Goal: Information Seeking & Learning: Learn about a topic

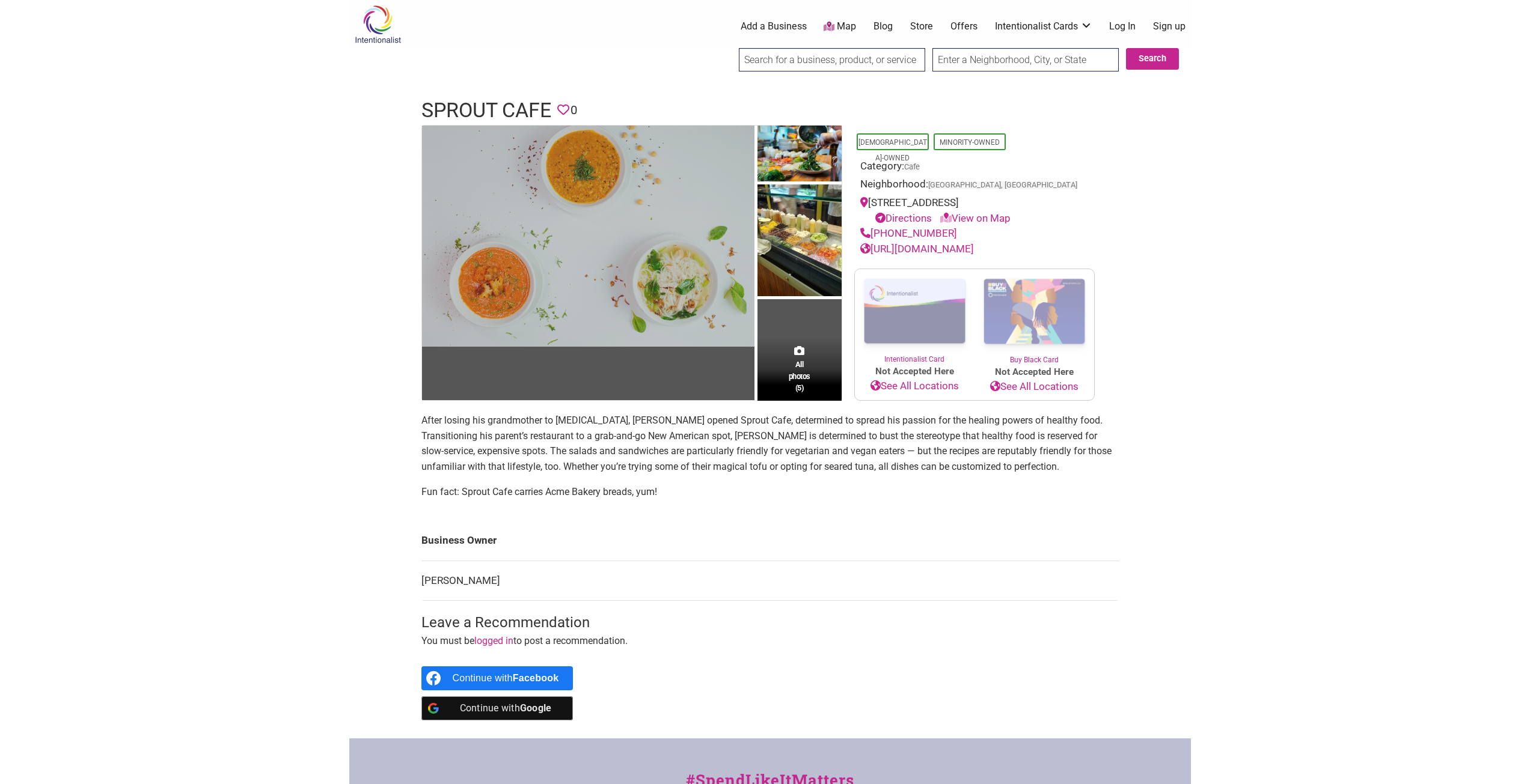
scroll to position [60, 0]
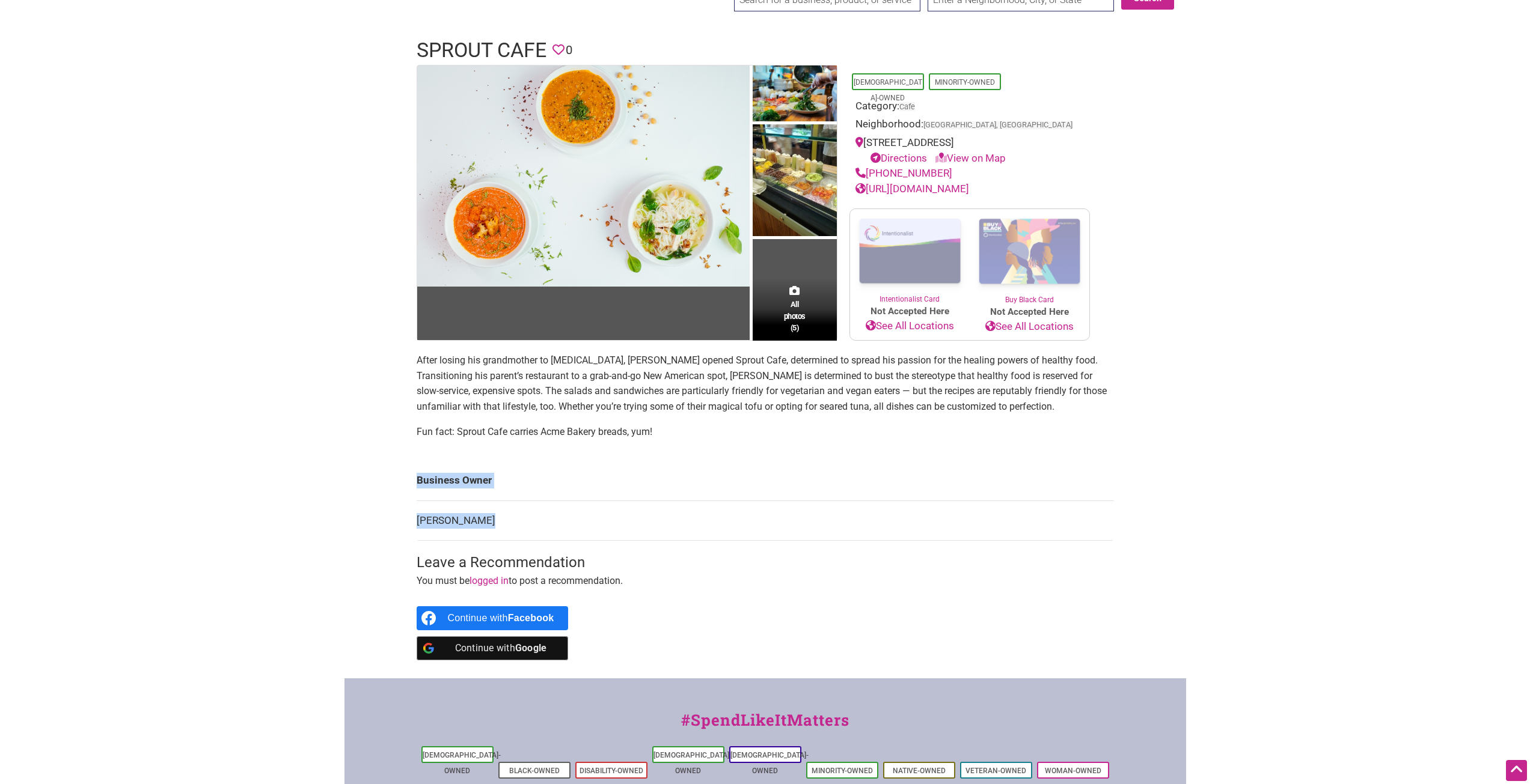
drag, startPoint x: 476, startPoint y: 523, endPoint x: 404, endPoint y: 519, distance: 72.1
click at [404, 519] on div "All photos (5) [DEMOGRAPHIC_DATA]-Owned Minority-Owned Category: Cafe Neighborh…" at bounding box center [765, 372] width 721 height 614
click at [551, 525] on td "[PERSON_NAME]" at bounding box center [766, 521] width 698 height 40
click at [775, 302] on div "All photos (5)" at bounding box center [794, 308] width 84 height 63
click at [802, 300] on span "All photos (5)" at bounding box center [794, 315] width 22 height 34
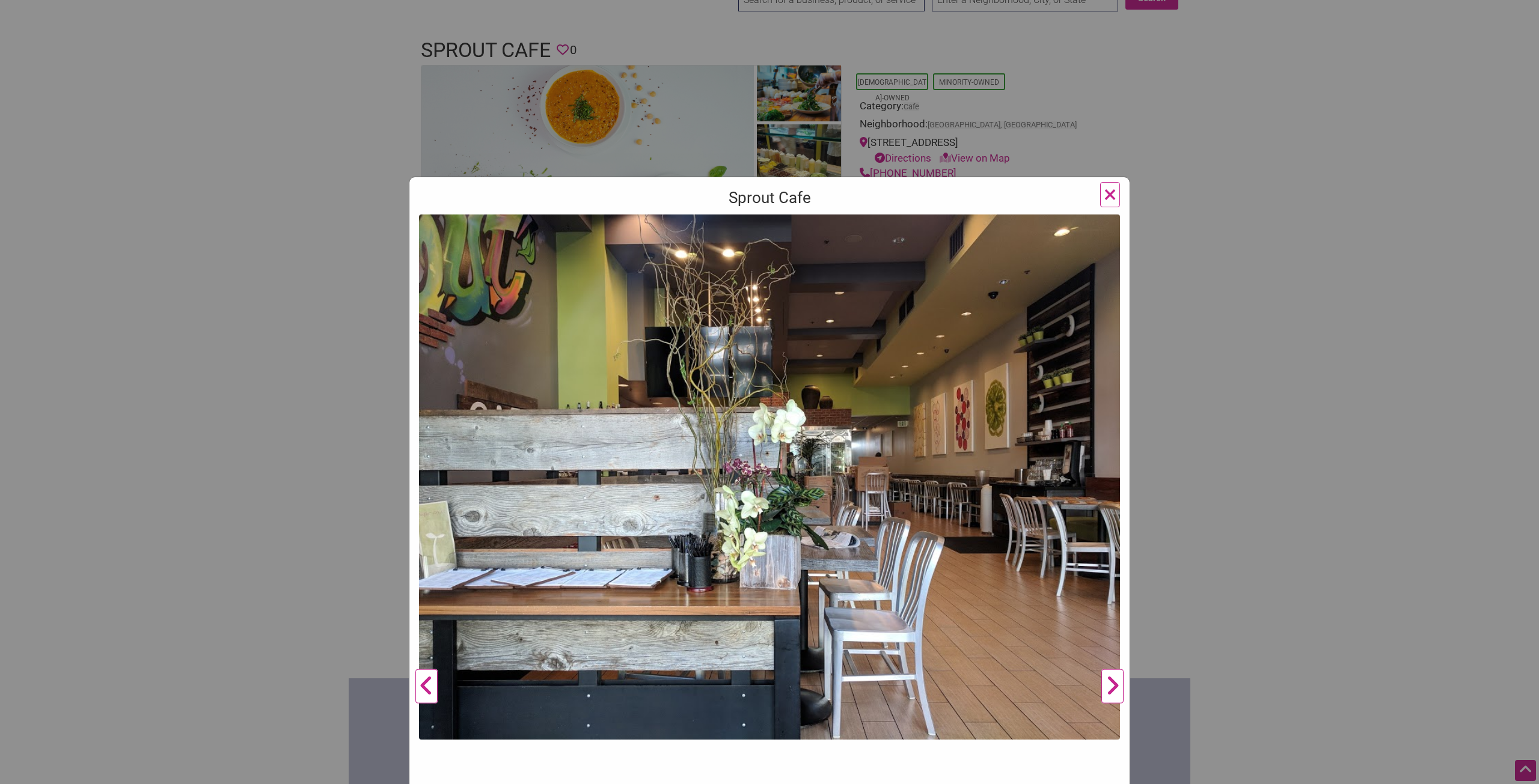
click at [1104, 680] on button "Next" at bounding box center [1112, 686] width 33 height 944
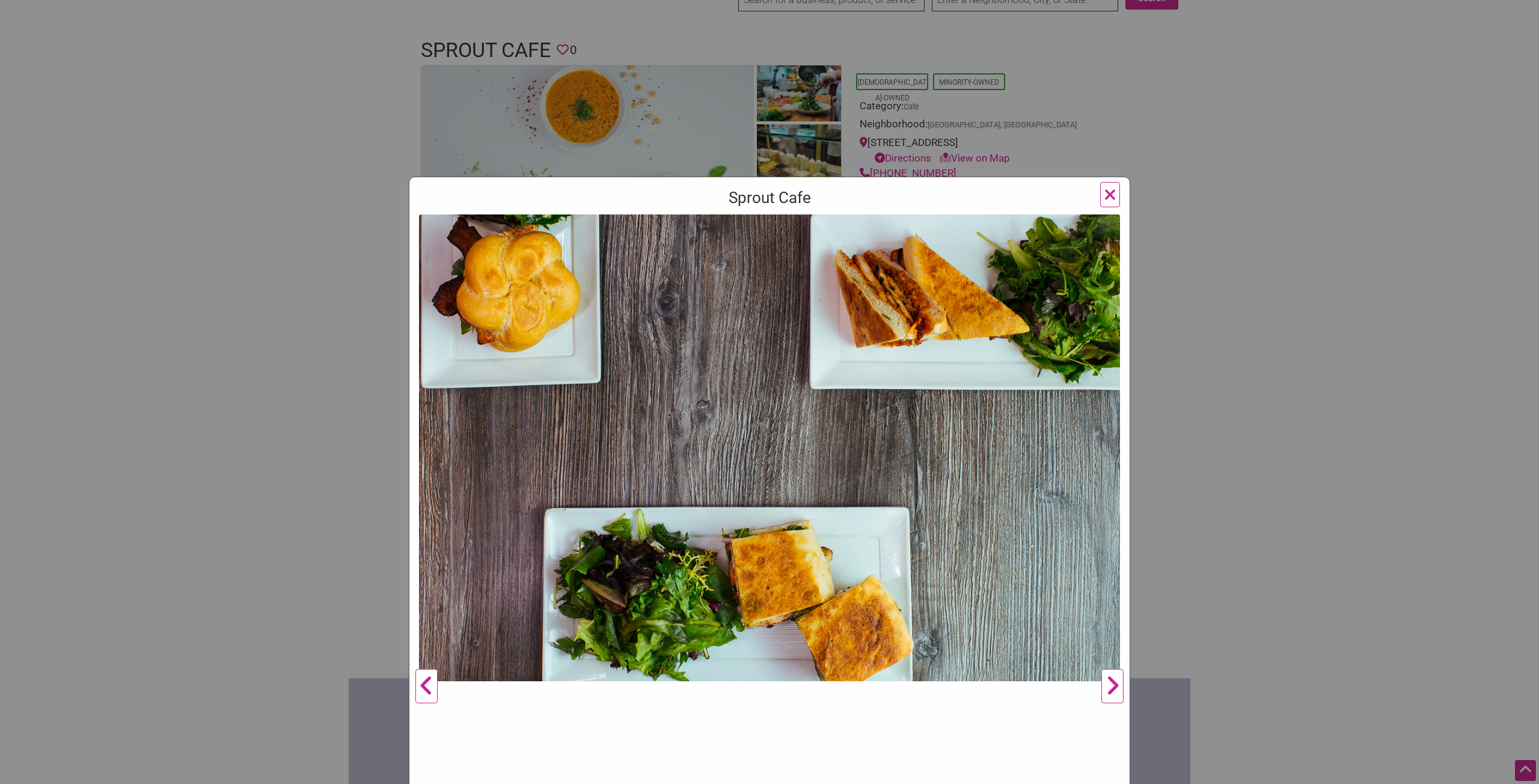
click at [1104, 680] on button "Next" at bounding box center [1112, 686] width 33 height 944
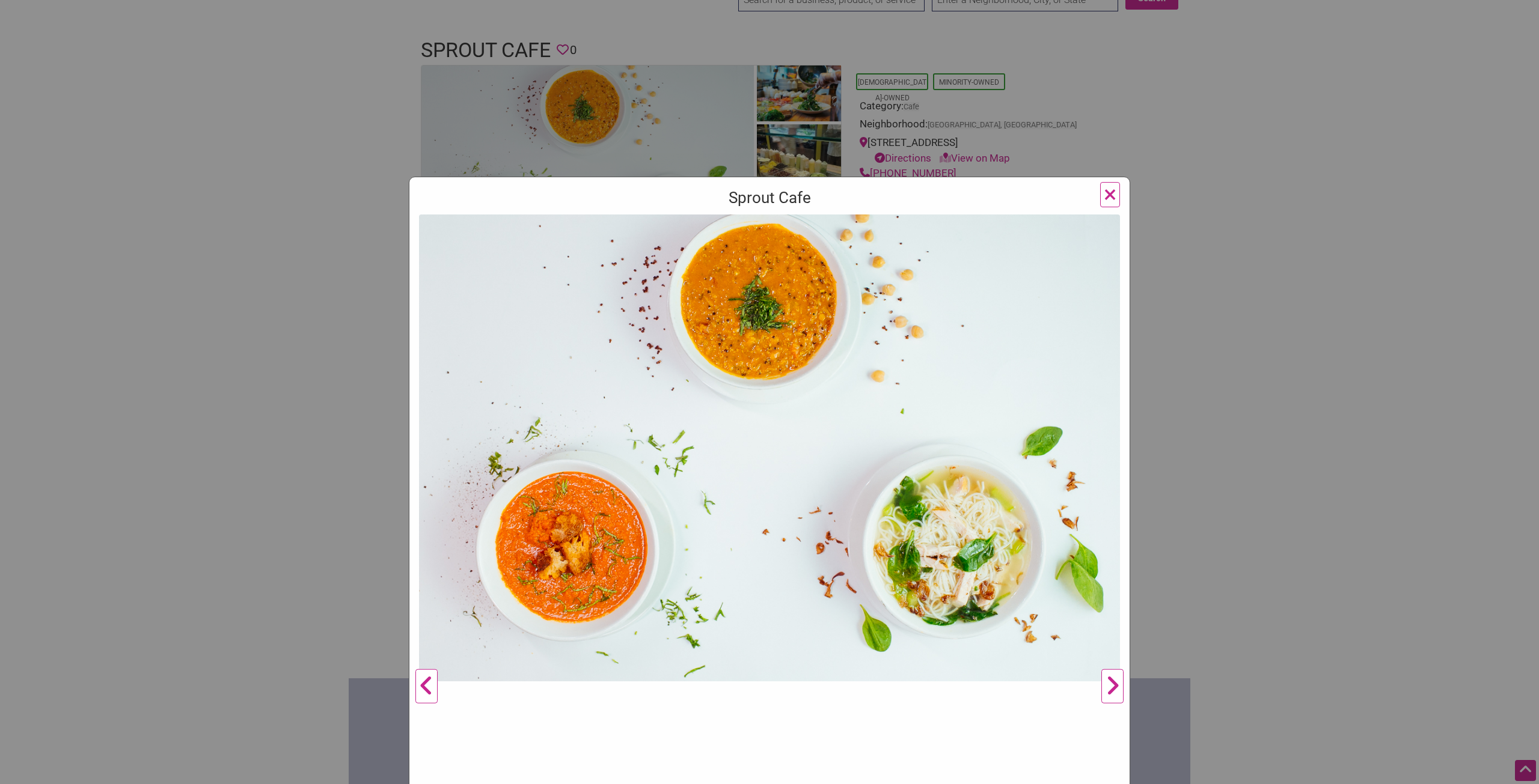
click at [1104, 680] on button "Next" at bounding box center [1112, 686] width 33 height 944
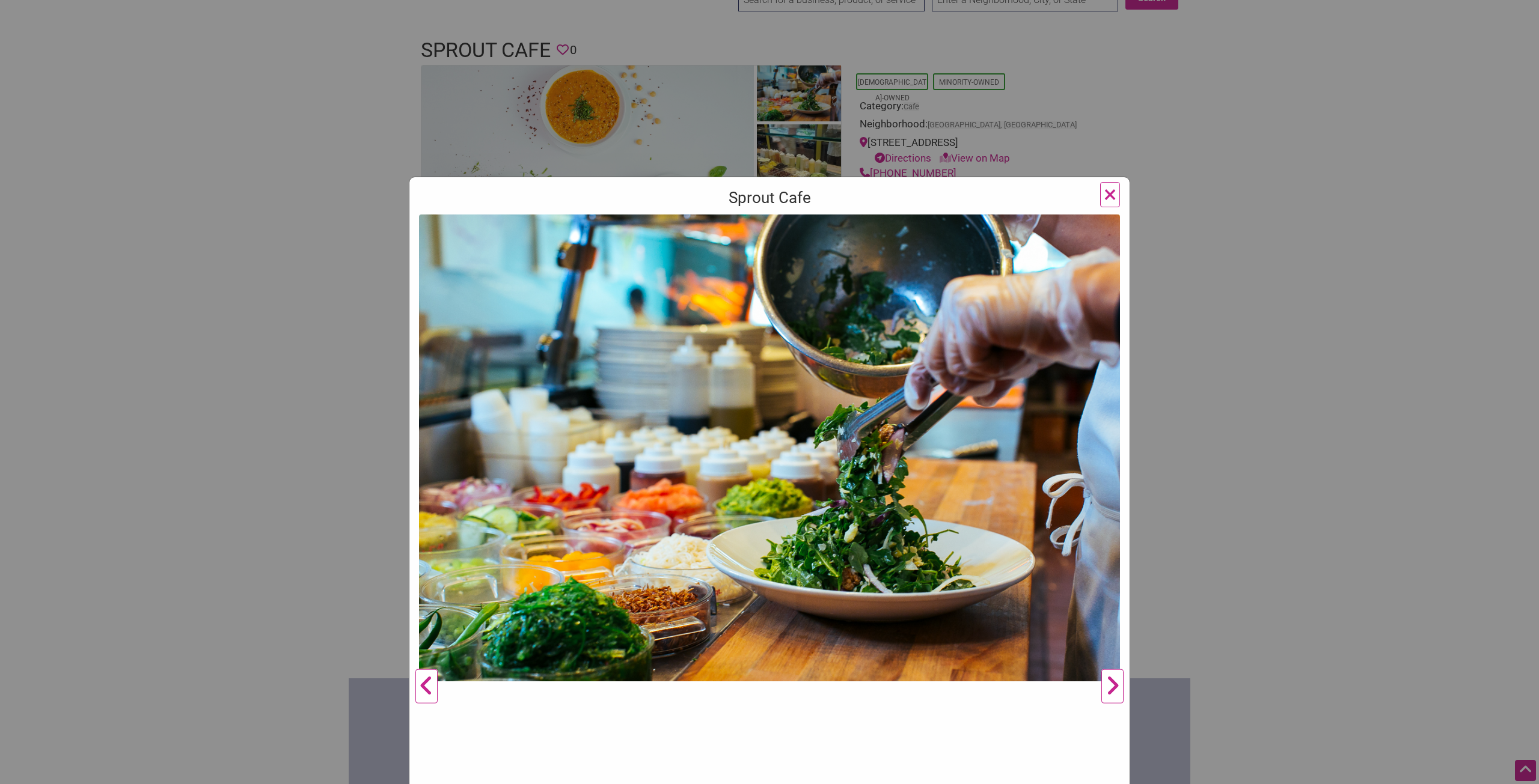
click at [1111, 683] on button "Next" at bounding box center [1112, 686] width 33 height 944
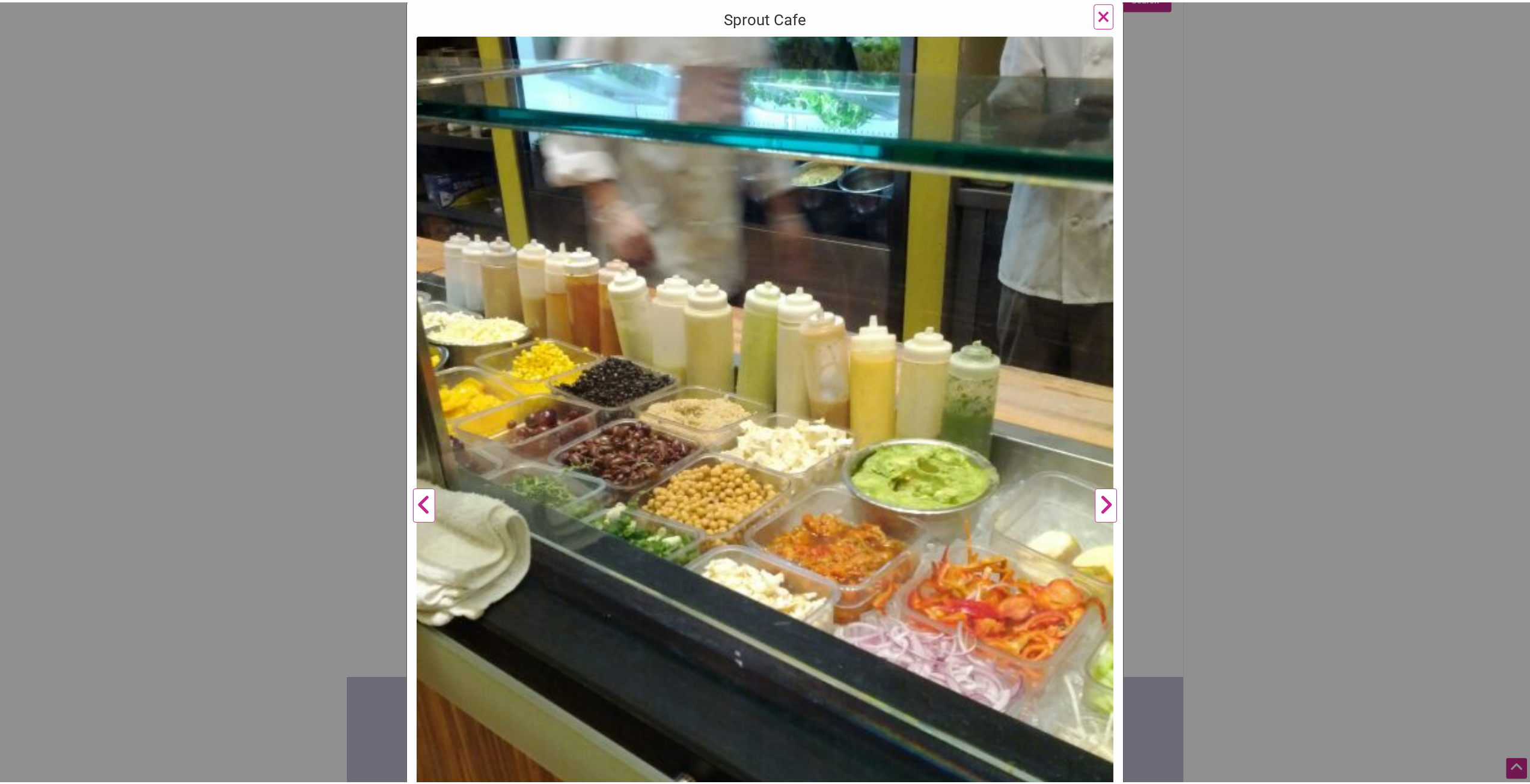
scroll to position [120, 0]
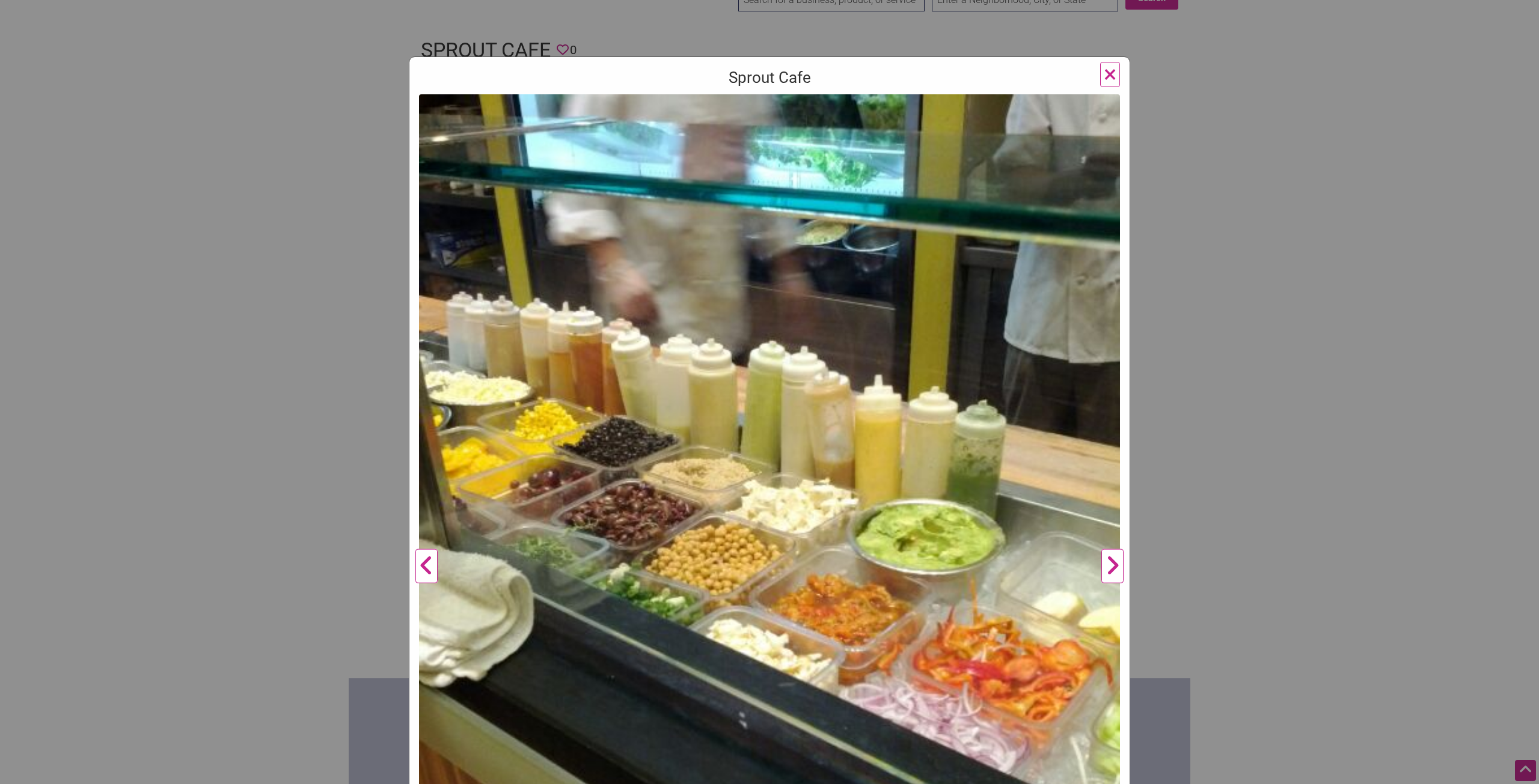
click at [1107, 571] on button "Next" at bounding box center [1112, 566] width 33 height 944
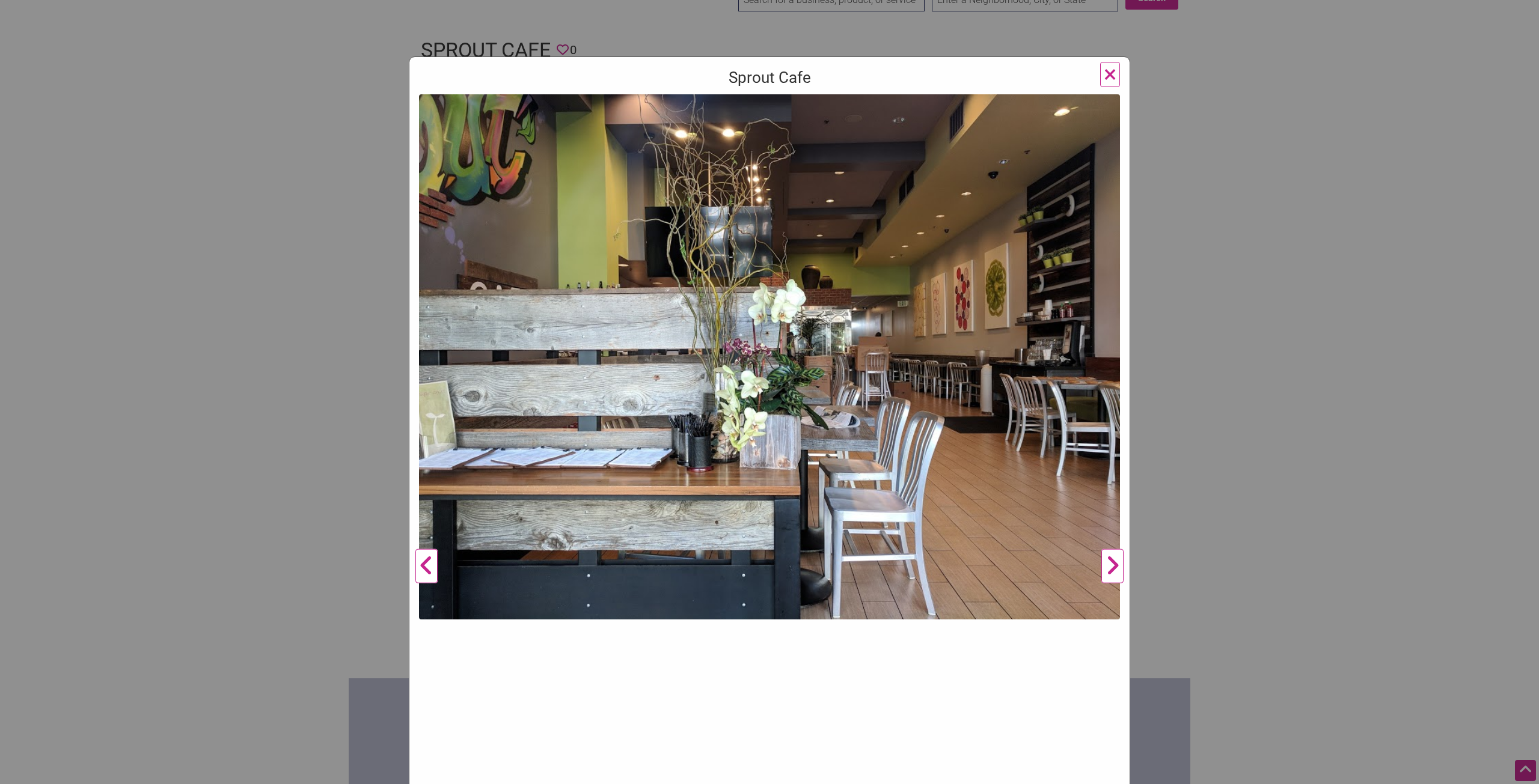
click at [1109, 566] on button "Next" at bounding box center [1112, 566] width 33 height 944
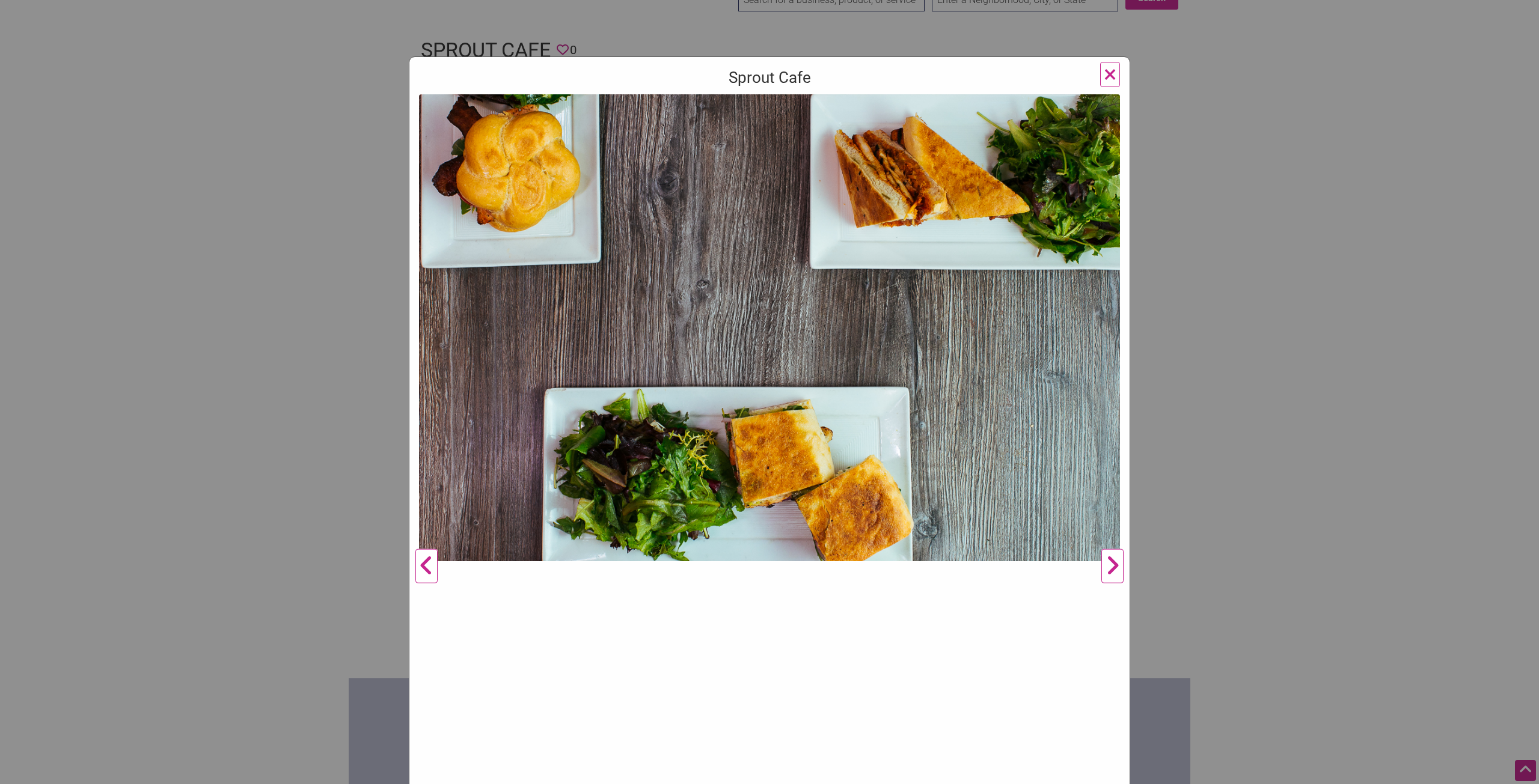
click at [1105, 70] on span "×" at bounding box center [1110, 74] width 12 height 28
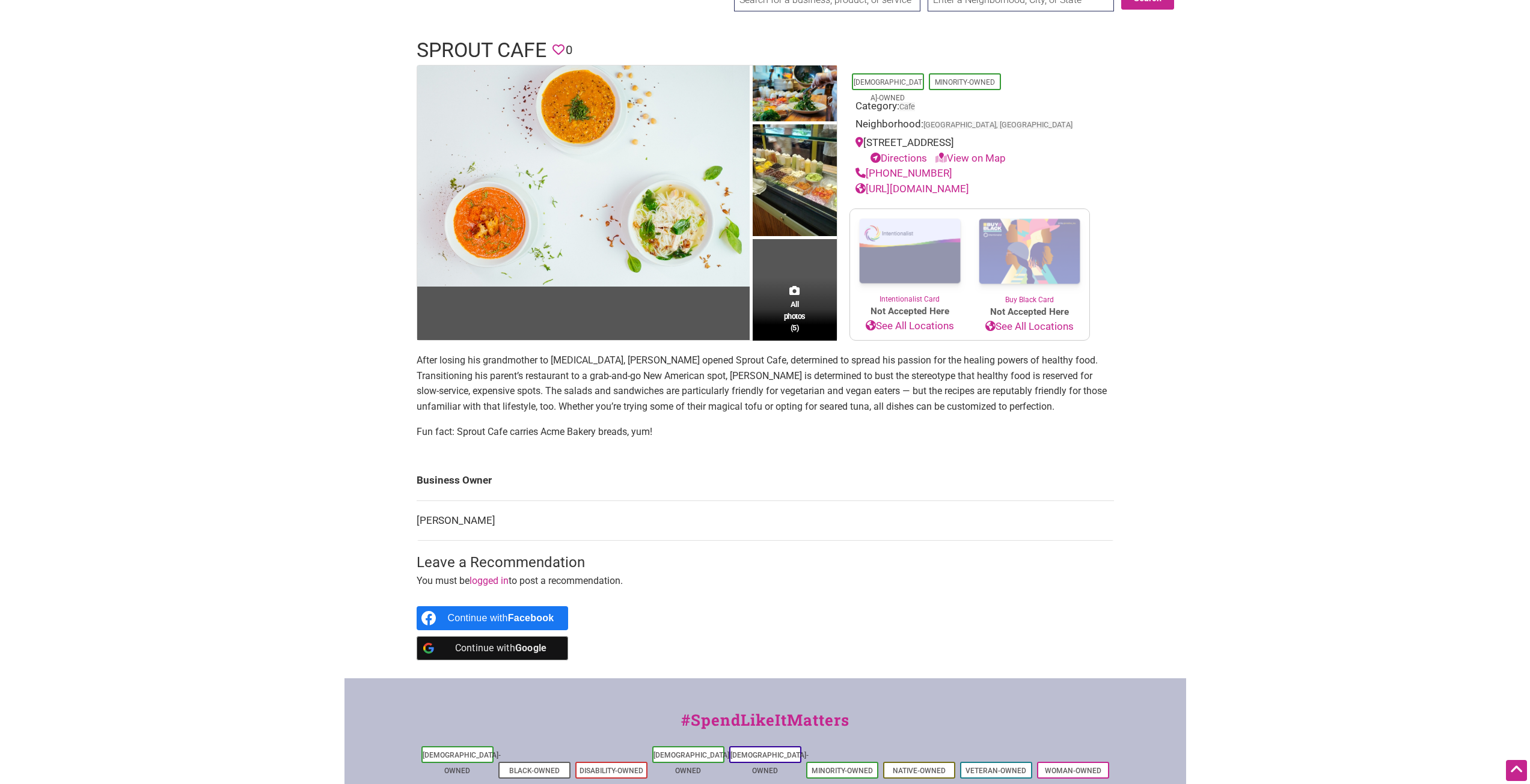
scroll to position [0, 0]
